Goal: Obtain resource: Download file/media

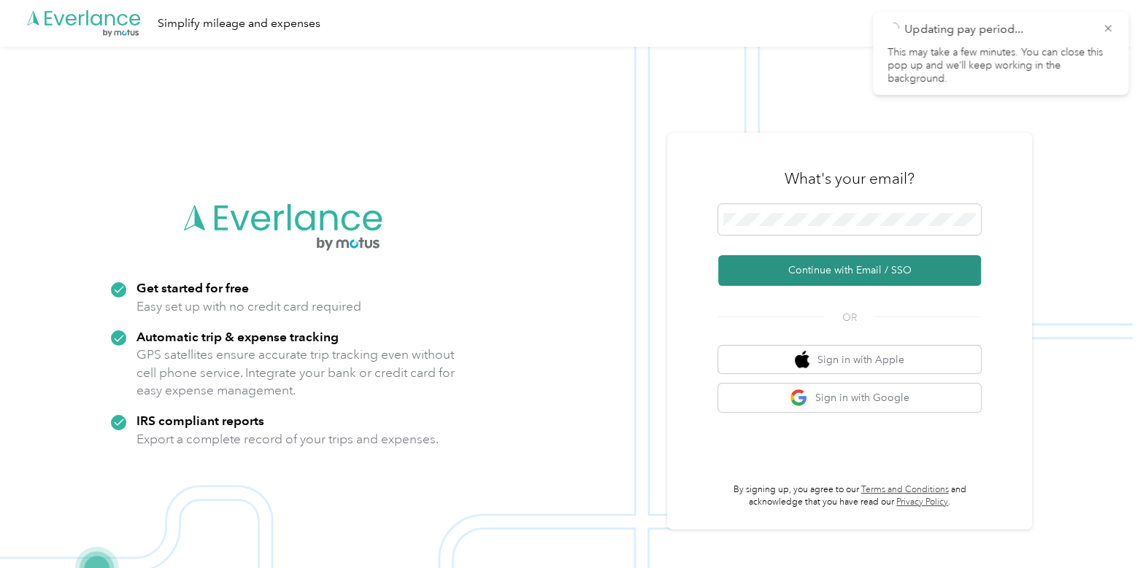
click at [835, 271] on button "Continue with Email / SSO" at bounding box center [849, 270] width 263 height 31
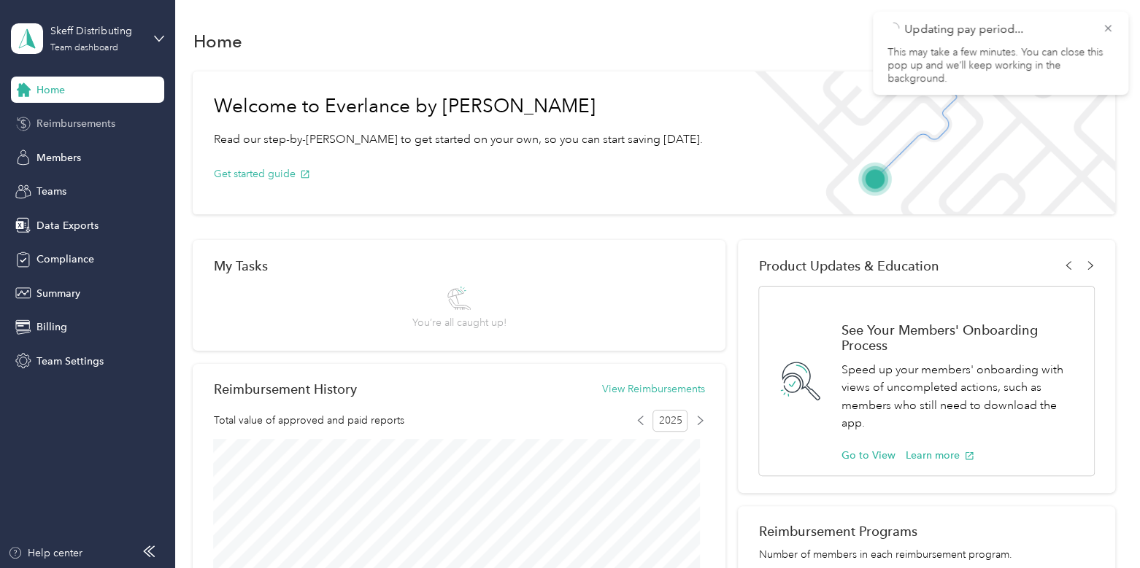
click at [77, 118] on span "Reimbursements" at bounding box center [75, 123] width 79 height 15
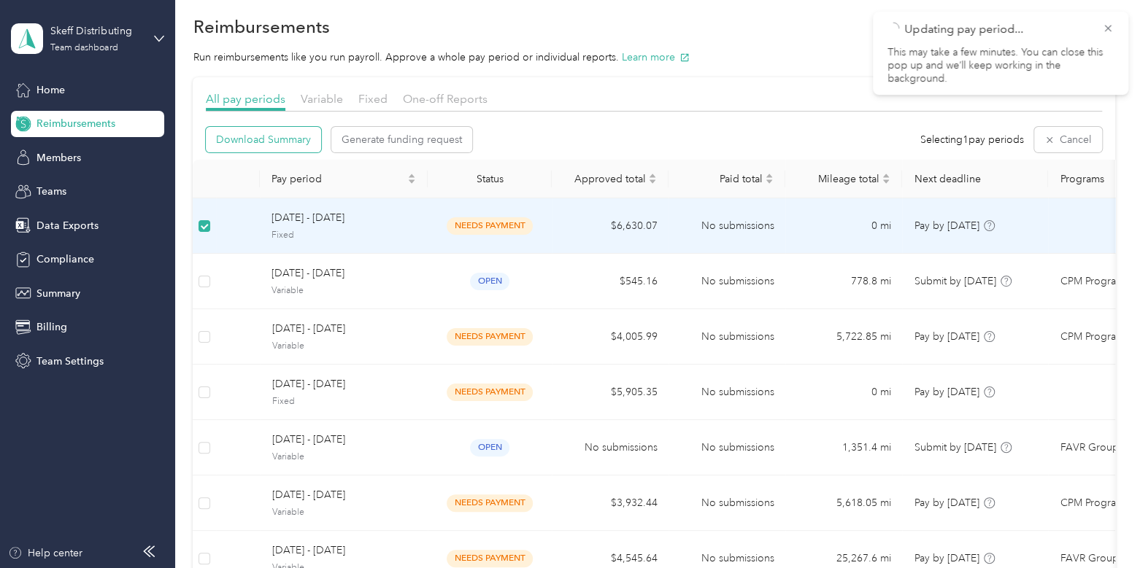
click at [263, 145] on span "Download Summary" at bounding box center [263, 139] width 95 height 15
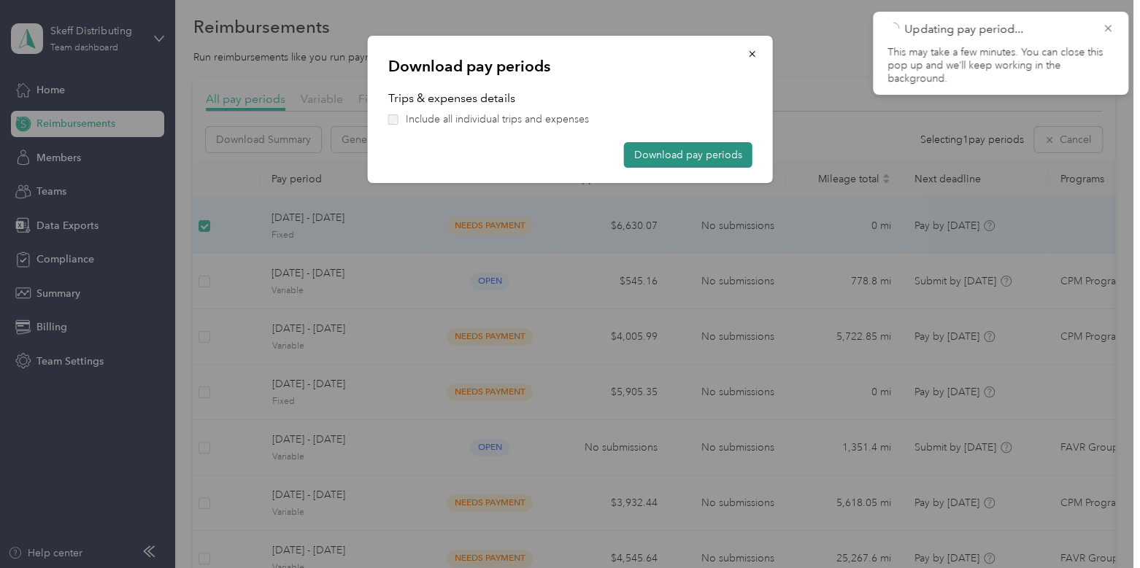
click at [719, 152] on button "Download pay periods" at bounding box center [688, 155] width 128 height 26
